Goal: Information Seeking & Learning: Learn about a topic

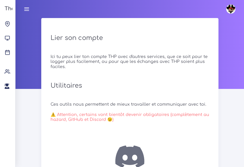
scroll to position [27, 0]
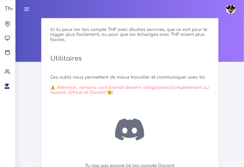
click at [24, 13] on link at bounding box center [26, 9] width 13 height 18
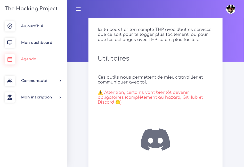
click at [34, 57] on span "Agenda" at bounding box center [28, 59] width 15 height 4
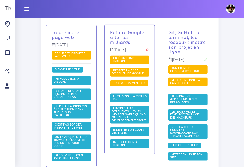
scroll to position [145, 0]
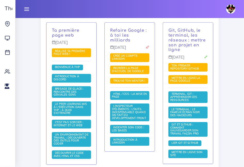
scroll to position [147, 0]
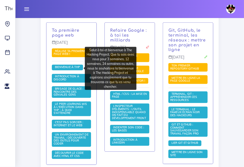
click at [60, 69] on span "Bienvenue à THP" at bounding box center [68, 67] width 28 height 4
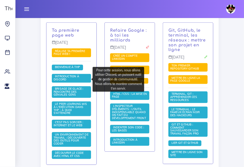
click at [70, 78] on span "Introduction à Discord" at bounding box center [67, 77] width 26 height 7
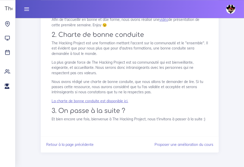
scroll to position [100, 0]
click at [164, 147] on link "Proposer une amélioration du cours" at bounding box center [183, 144] width 59 height 5
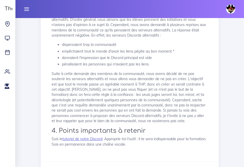
scroll to position [632, 0]
